Goal: Task Accomplishment & Management: Use online tool/utility

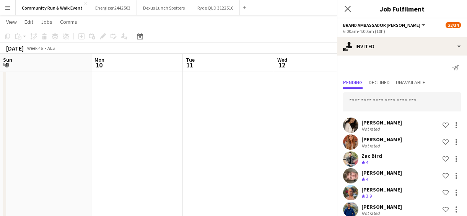
scroll to position [31, 0]
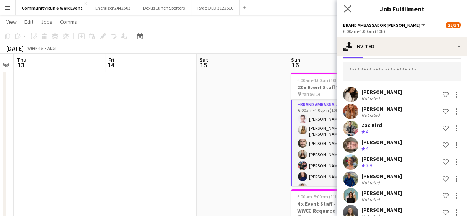
click at [344, 9] on app-icon "Close pop-in" at bounding box center [347, 8] width 11 height 11
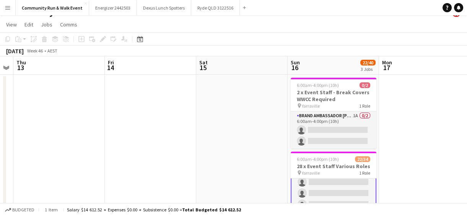
scroll to position [0, 352]
drag, startPoint x: 467, startPoint y: 82, endPoint x: 473, endPoint y: 125, distance: 43.0
click at [467, 125] on html "Menu Boards Boards Boards All jobs Status Workforce Workforce My Workforce Recr…" at bounding box center [233, 189] width 467 height 402
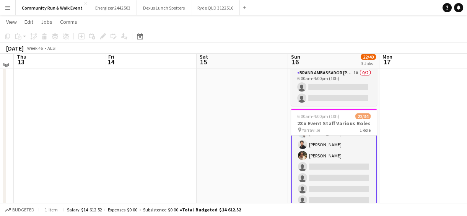
scroll to position [55, 0]
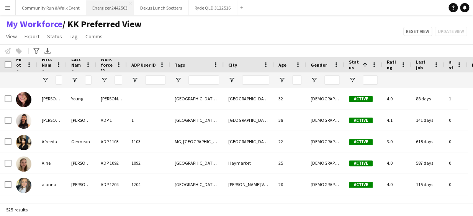
click at [107, 9] on button "Energizer 2442503 Close" at bounding box center [110, 7] width 48 height 15
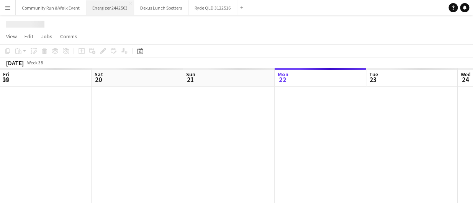
scroll to position [0, 183]
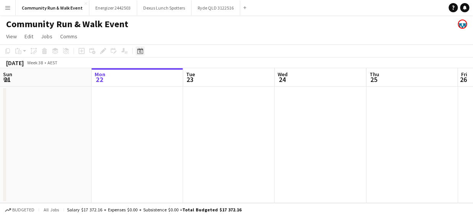
click at [138, 52] on icon "Date picker" at bounding box center [140, 51] width 6 height 6
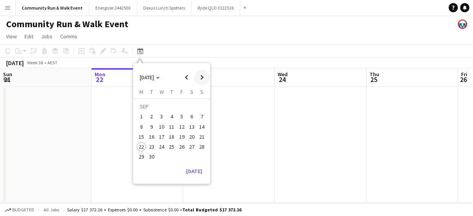
click at [201, 76] on span "Next month" at bounding box center [201, 77] width 15 height 15
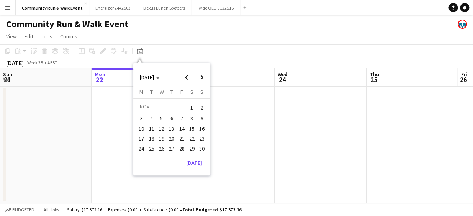
click at [202, 126] on span "16" at bounding box center [201, 128] width 9 height 9
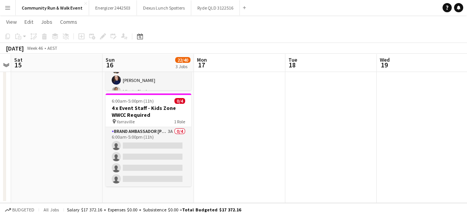
scroll to position [0, 264]
drag, startPoint x: 467, startPoint y: 148, endPoint x: 466, endPoint y: 123, distance: 25.6
click at [466, 123] on app-date-cell at bounding box center [422, 51] width 91 height 303
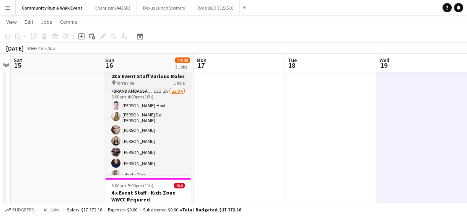
scroll to position [0, 0]
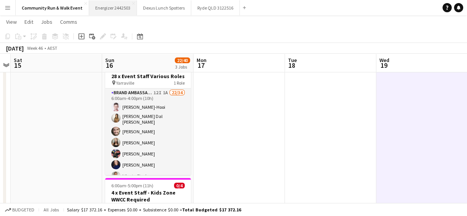
click at [98, 7] on button "Energizer 2442503 Close" at bounding box center [113, 7] width 48 height 15
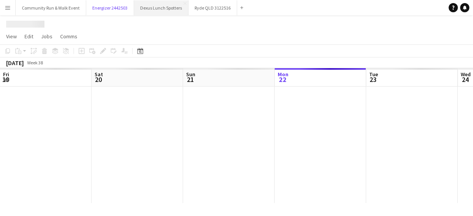
scroll to position [0, 183]
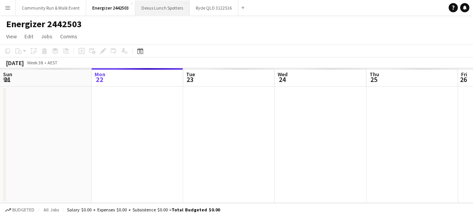
click at [162, 11] on button "Dexus Lunch Spotters Close" at bounding box center [162, 7] width 54 height 15
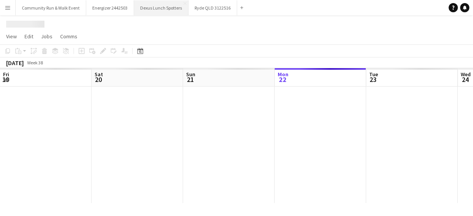
scroll to position [0, 183]
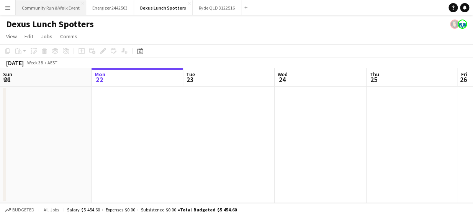
click at [50, 10] on button "Community Run & Walk Event Close" at bounding box center [51, 7] width 70 height 15
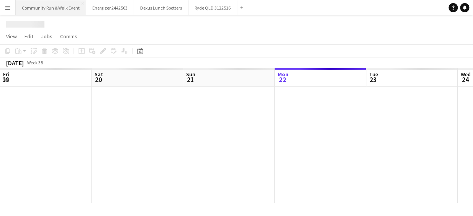
scroll to position [0, 183]
